Goal: Transaction & Acquisition: Purchase product/service

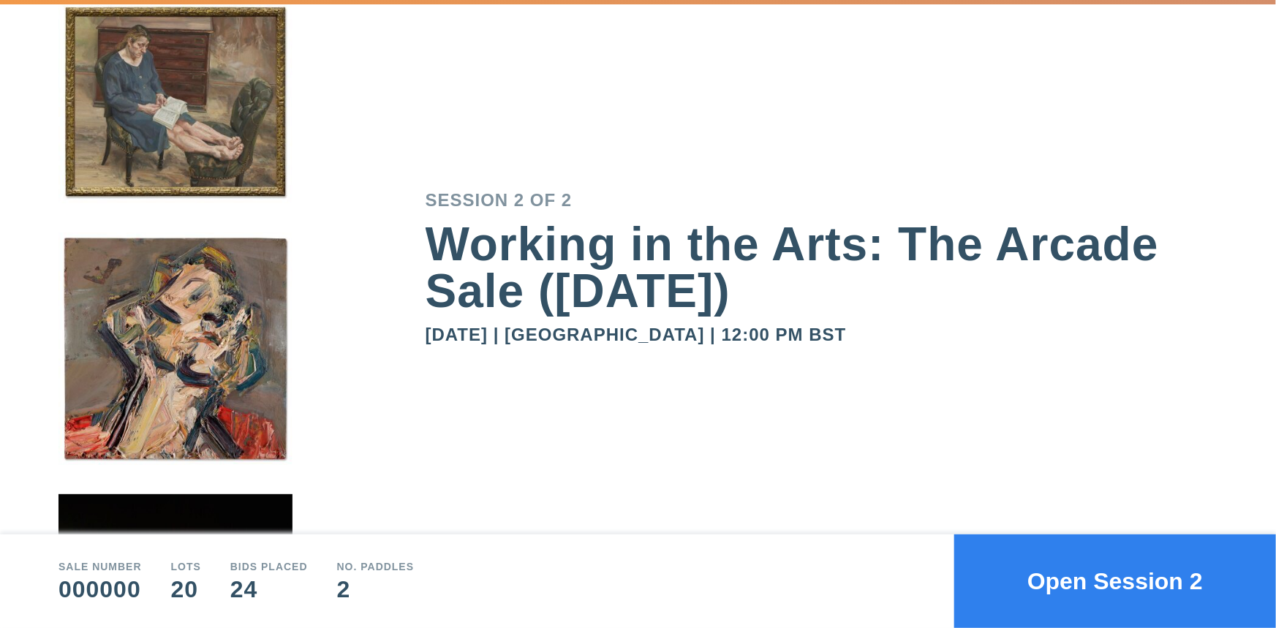
click at [1088, 588] on button "Open Session 2" at bounding box center [1115, 581] width 322 height 94
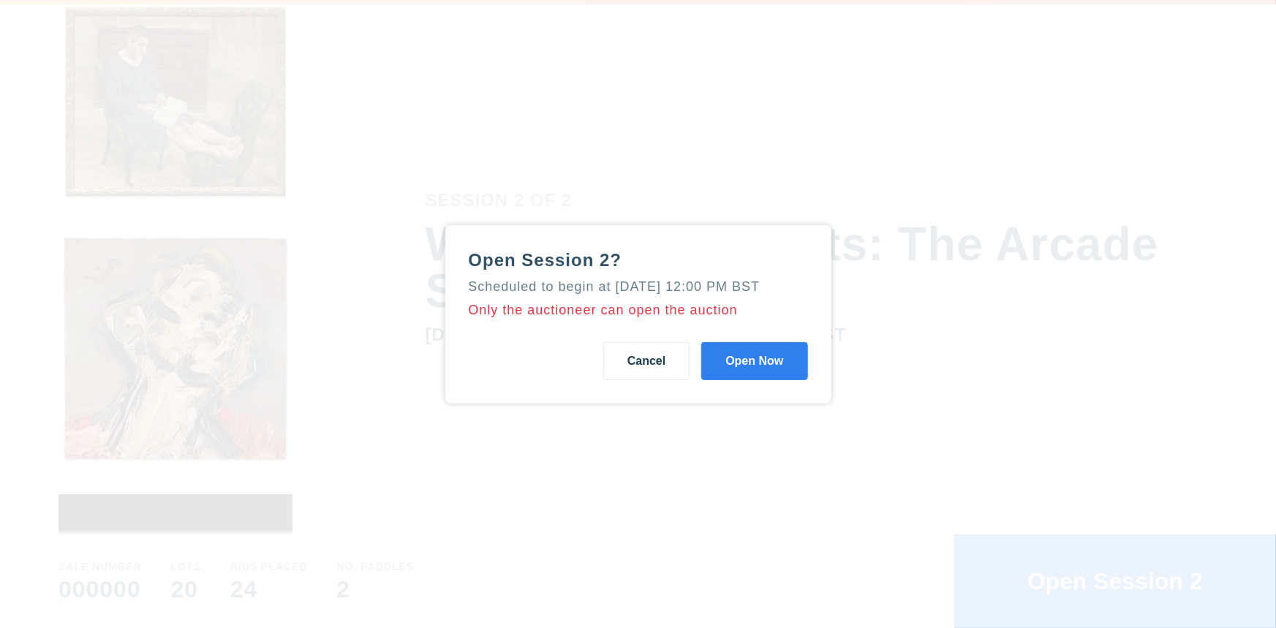
click at [650, 372] on button "Cancel" at bounding box center [646, 361] width 86 height 38
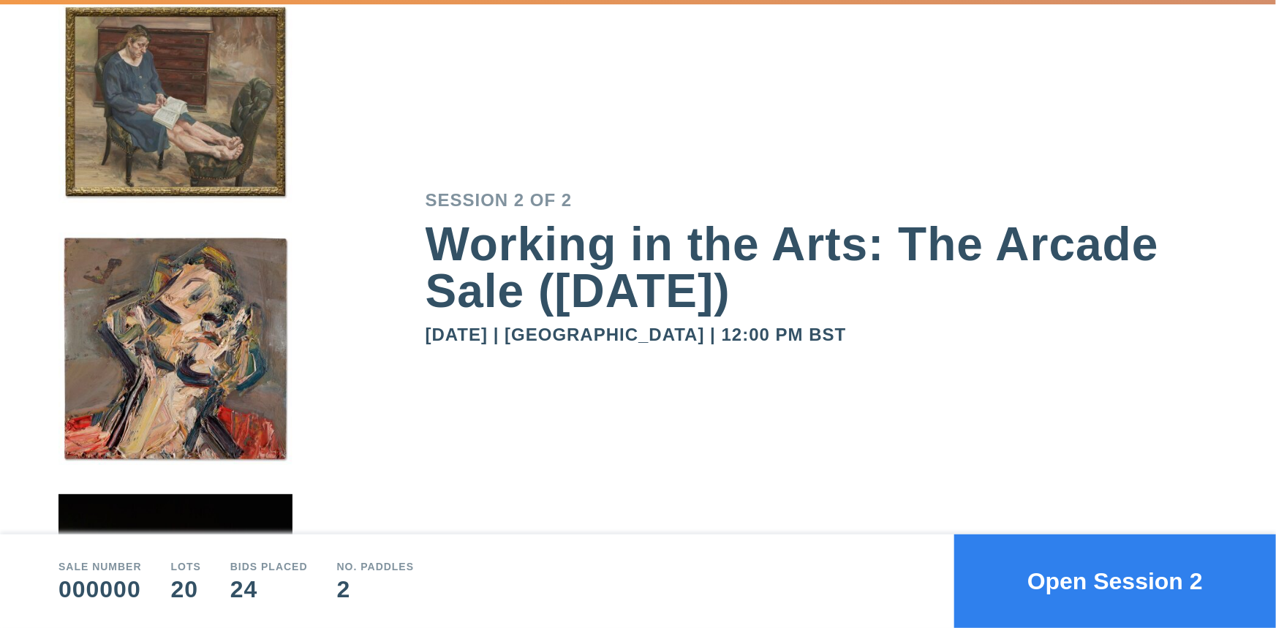
click at [1145, 584] on button "Open Session 2" at bounding box center [1115, 581] width 322 height 94
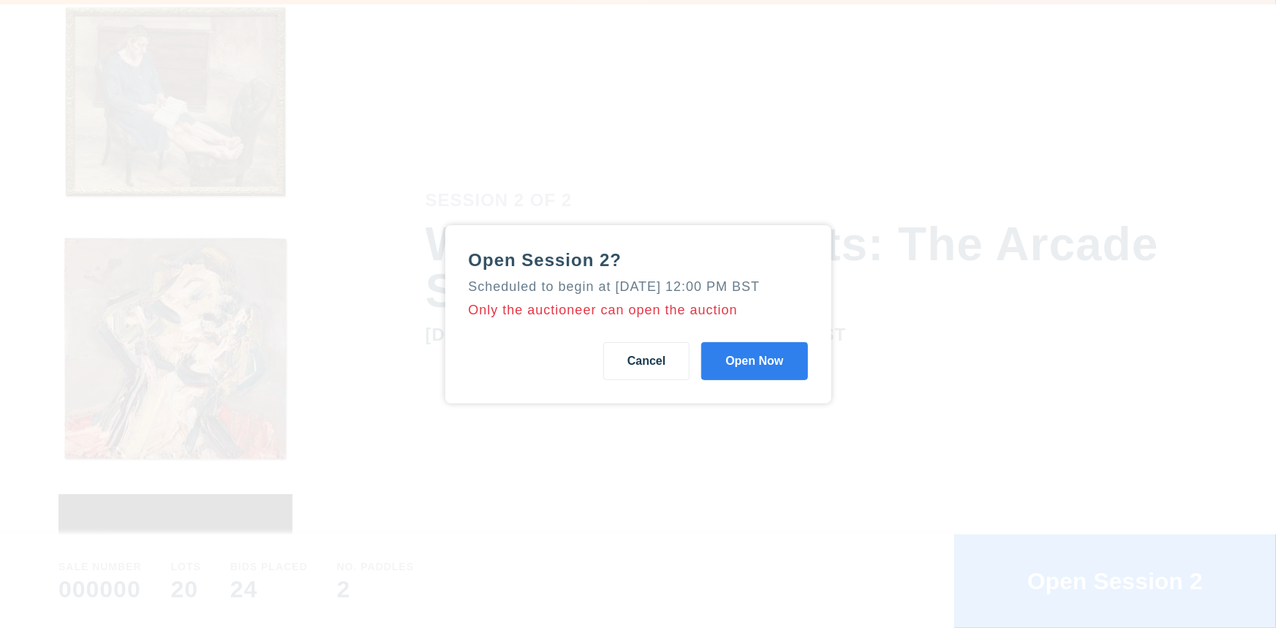
click at [767, 379] on button "Open Now" at bounding box center [754, 361] width 106 height 38
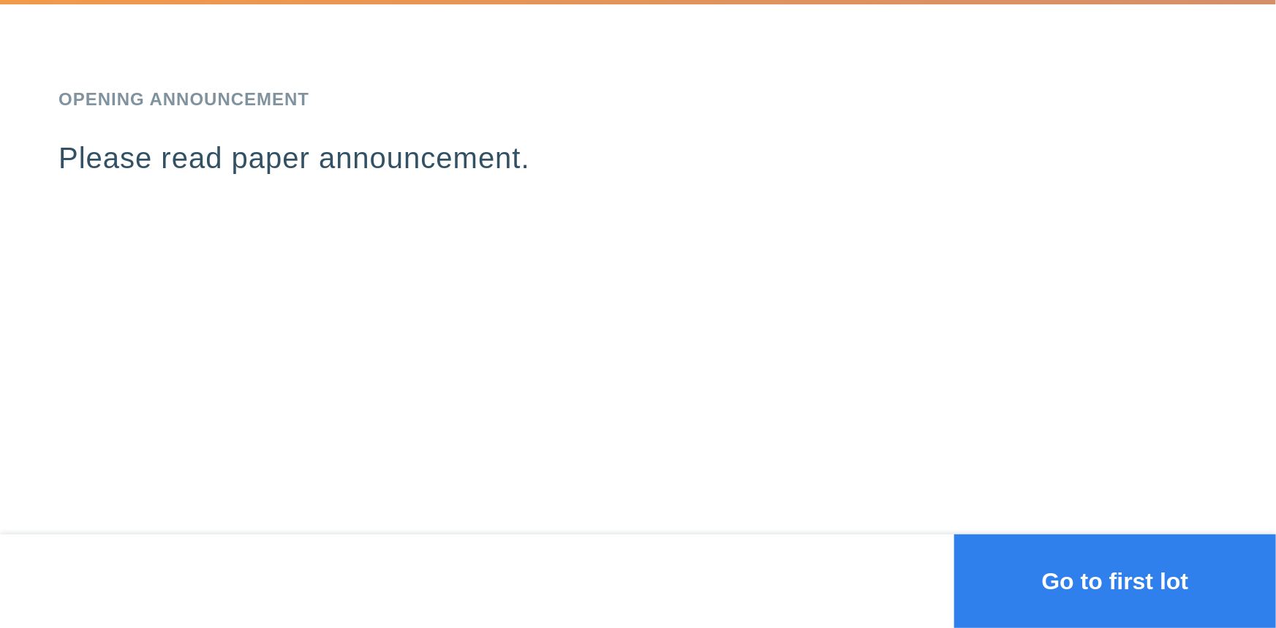
click at [1088, 585] on button "Go to first lot" at bounding box center [1115, 581] width 322 height 94
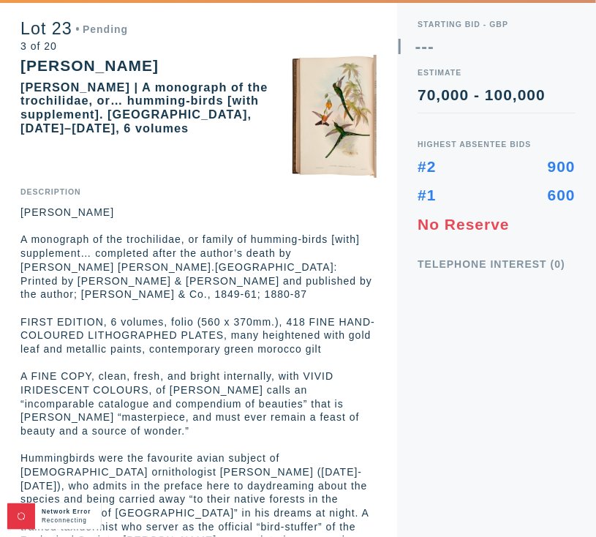
click at [466, 326] on div "Starting bid - GBP --- Estimate 70,000 - 100,000 Highest Absentee Bids #2 900 #…" at bounding box center [496, 268] width 199 height 537
drag, startPoint x: 417, startPoint y: 224, endPoint x: 523, endPoint y: 226, distance: 106.7
click at [523, 226] on div "Starting bid - GBP --- Estimate 70,000 - 100,000 Highest Absentee Bids #2 900 #…" at bounding box center [496, 268] width 199 height 537
click at [523, 226] on div "No Reserve" at bounding box center [496, 223] width 158 height 15
